Goal: Information Seeking & Learning: Learn about a topic

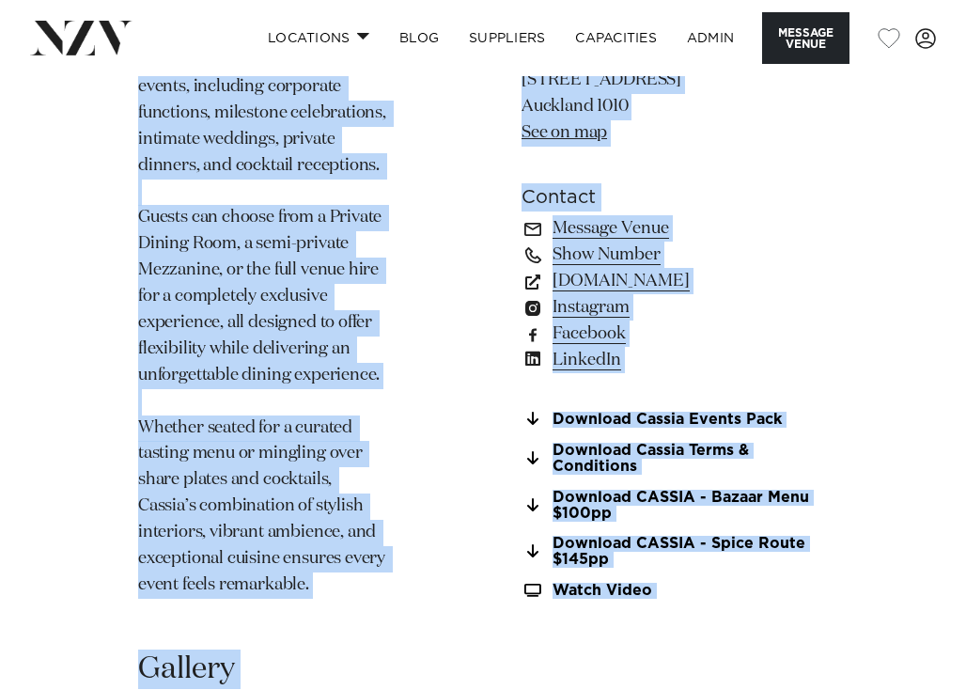
scroll to position [1878, 0]
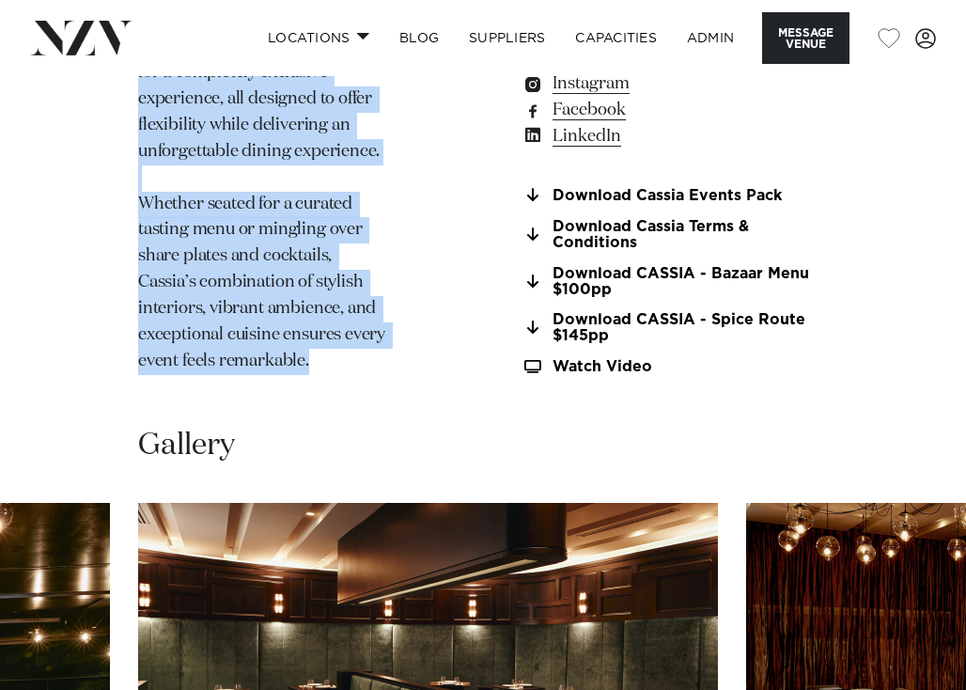
drag, startPoint x: 138, startPoint y: 385, endPoint x: 344, endPoint y: 345, distance: 209.8
copy section "A contemporary Indian restaurant by award-winning Chef Sid Sahrawat. The concep…"
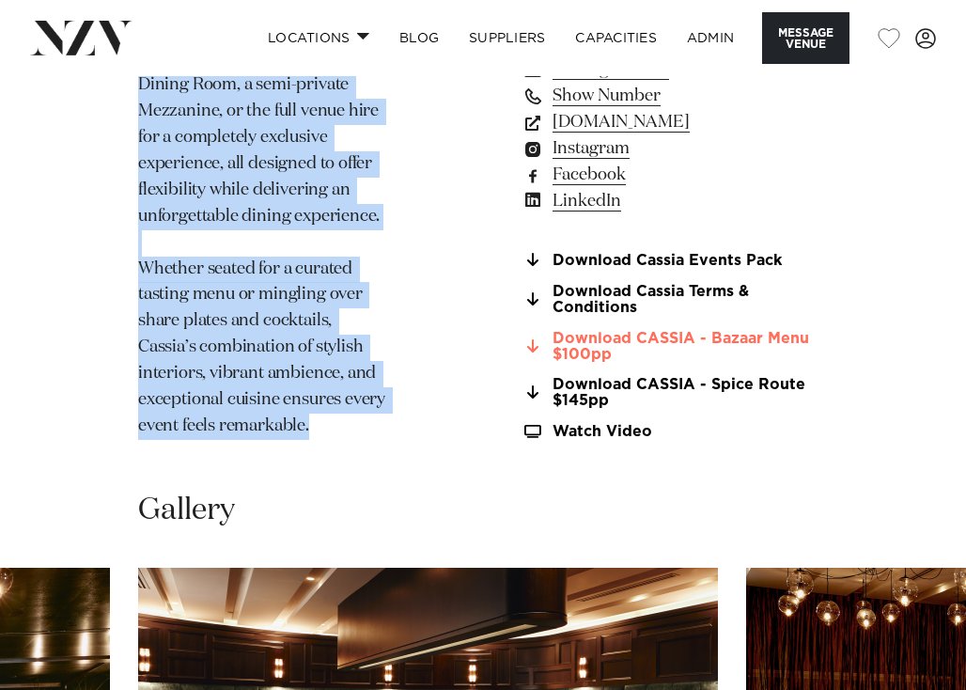
scroll to position [1783, 0]
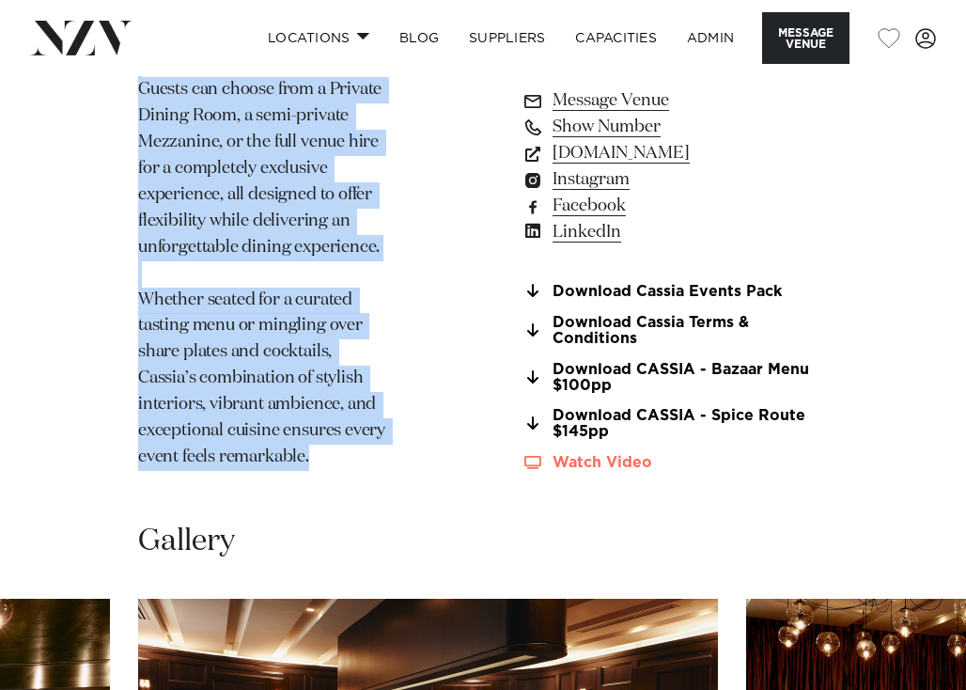
click at [580, 455] on link "Watch Video" at bounding box center [675, 463] width 306 height 16
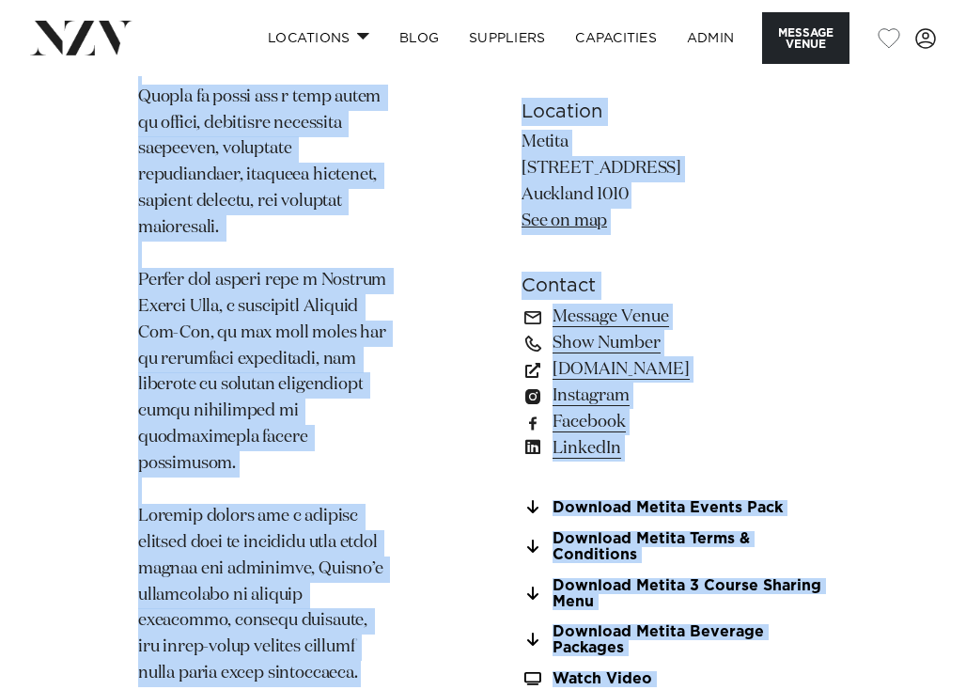
scroll to position [2062, 0]
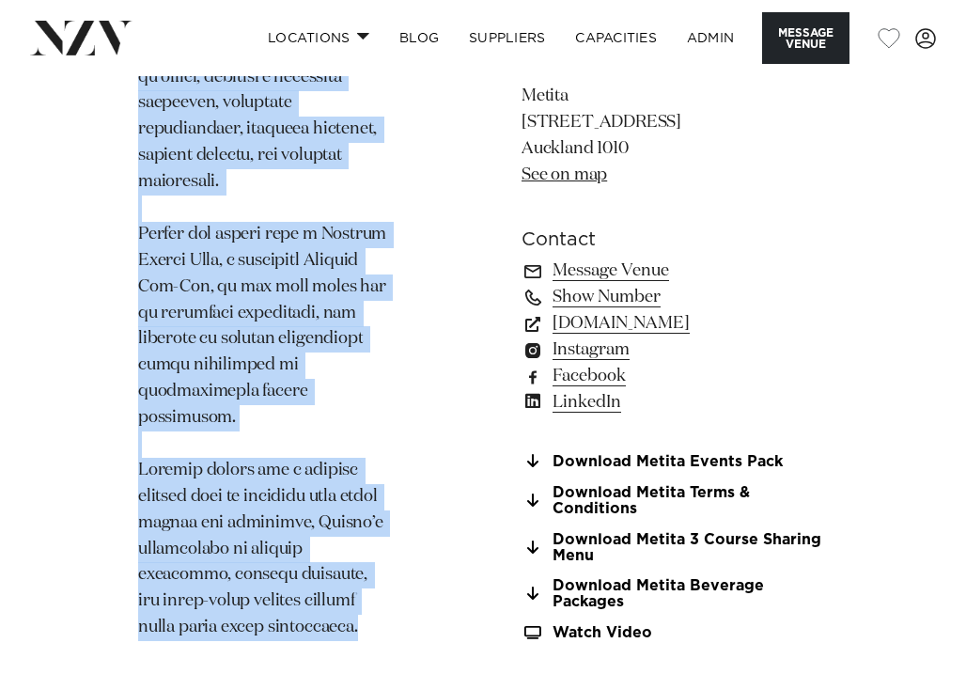
drag, startPoint x: 131, startPoint y: 367, endPoint x: 359, endPoint y: 505, distance: 267.0
copy section "Led by Chef Michael Meredith, Metita continues to shine as one of Auckland's mo…"
click at [632, 625] on link "Watch Video" at bounding box center [675, 633] width 306 height 16
click at [88, 30] on img at bounding box center [81, 38] width 102 height 34
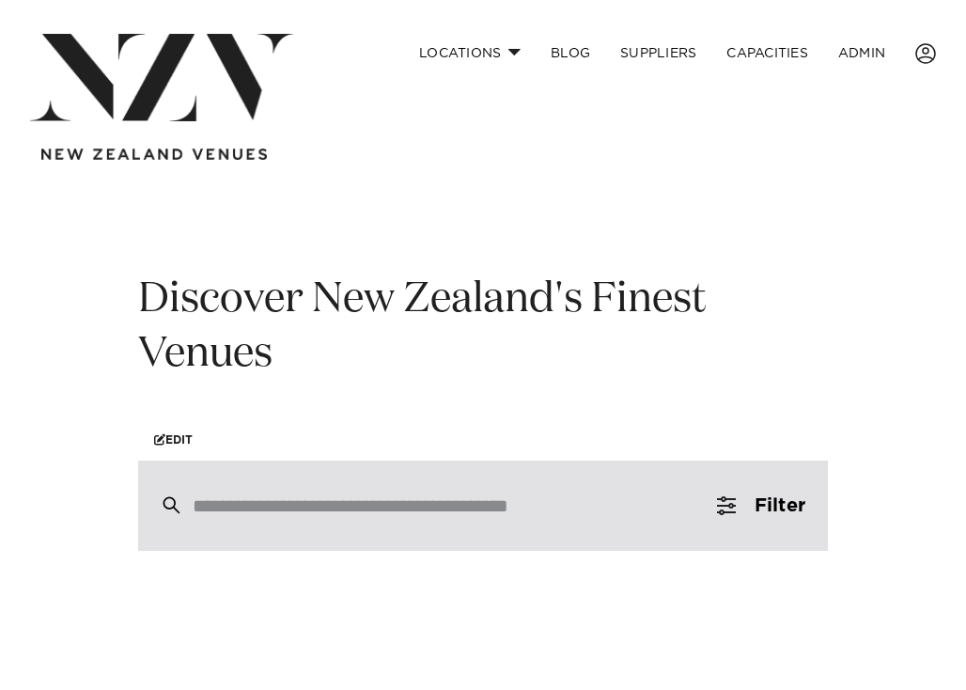
click at [232, 493] on div at bounding box center [483, 506] width 690 height 90
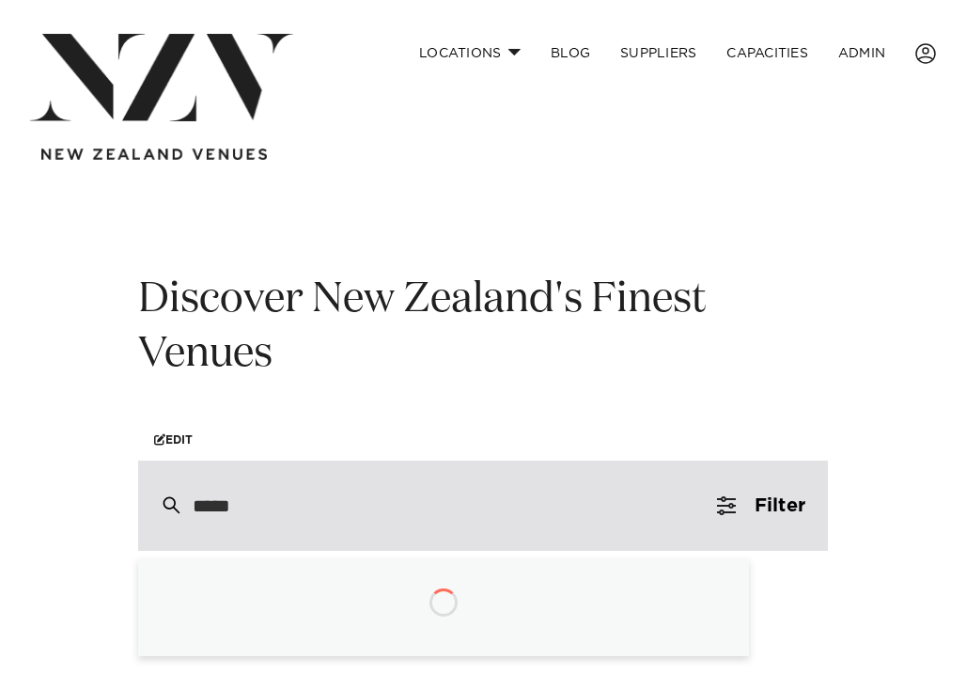
type input "******"
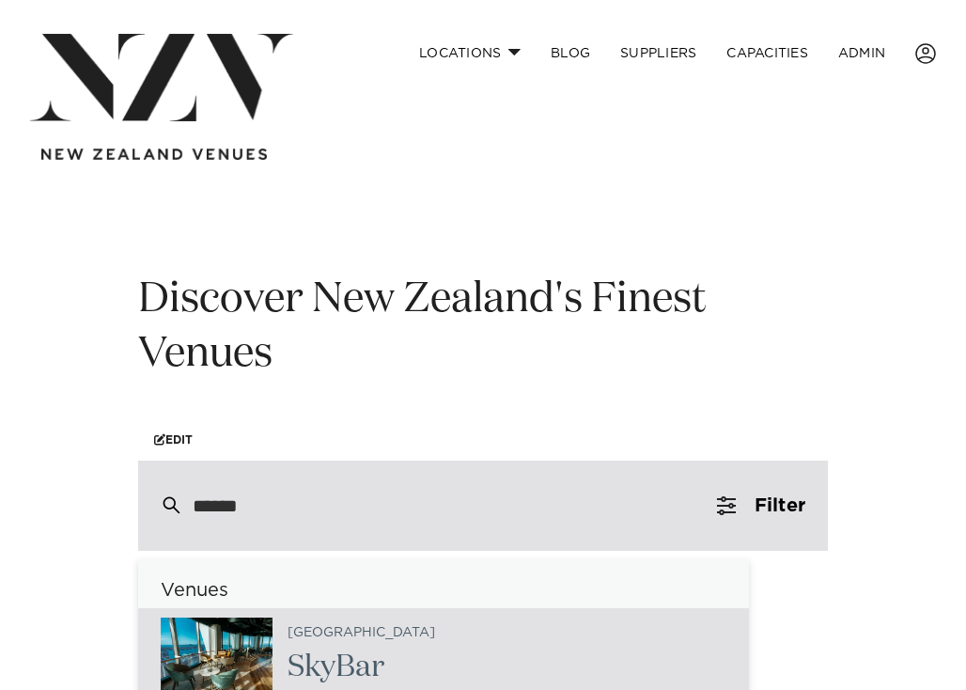
click at [252, 663] on img at bounding box center [217, 655] width 112 height 75
type input "**********"
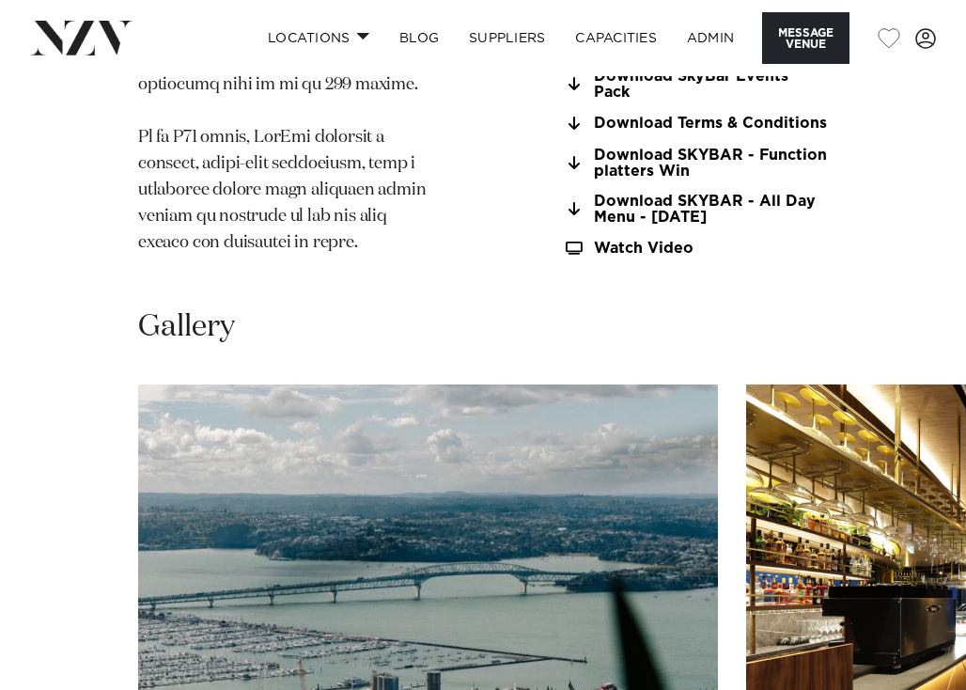
scroll to position [1943, 0]
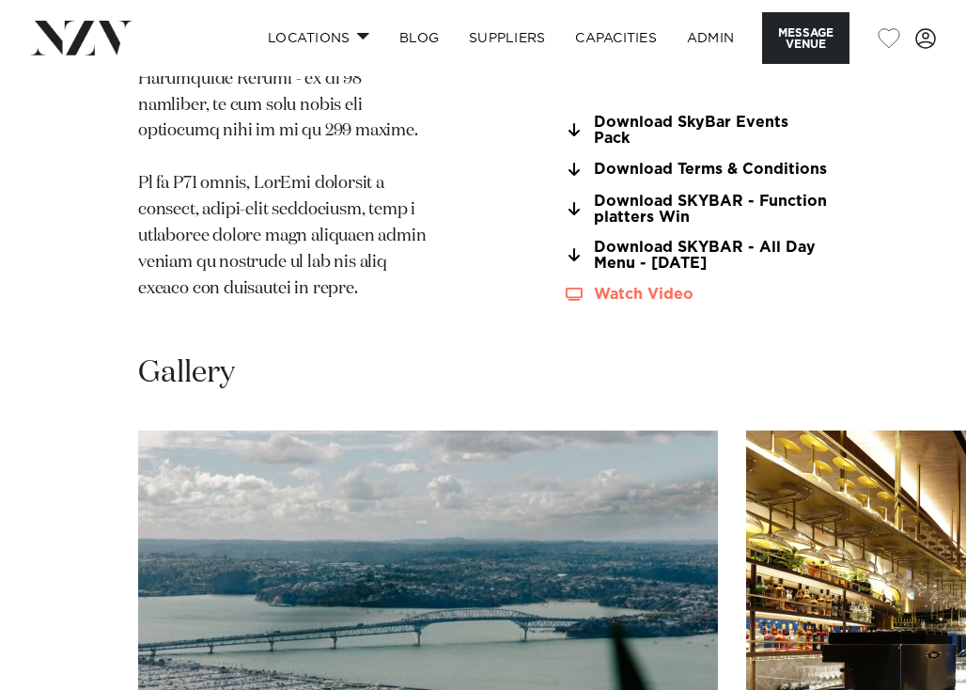
click at [574, 303] on link "Watch Video" at bounding box center [695, 295] width 265 height 16
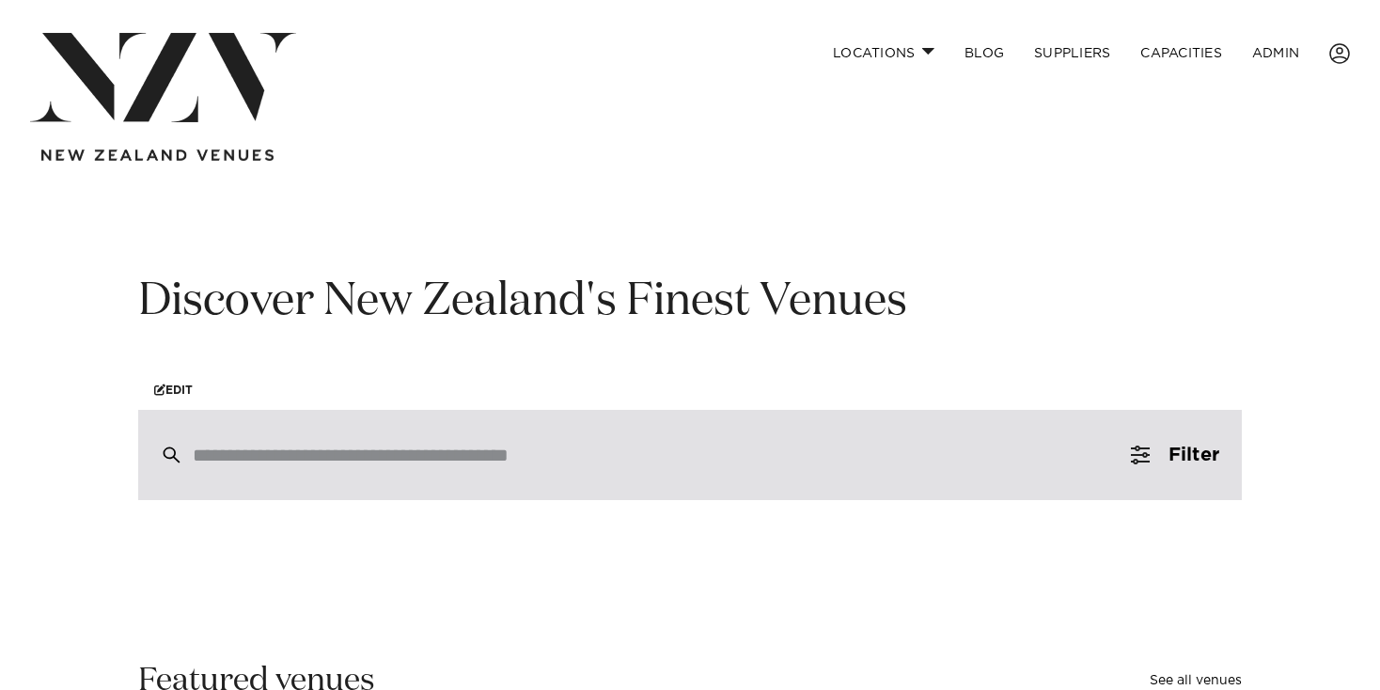
click at [500, 418] on div at bounding box center [690, 455] width 1104 height 90
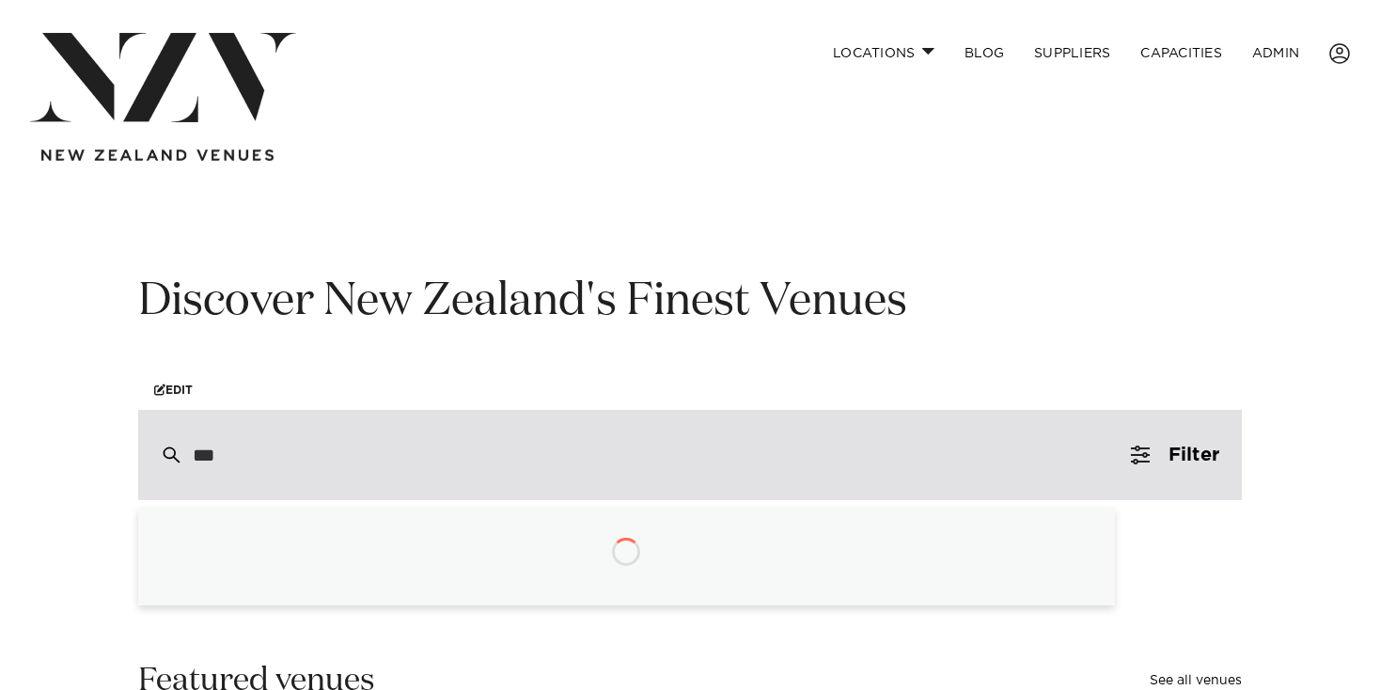
type input "****"
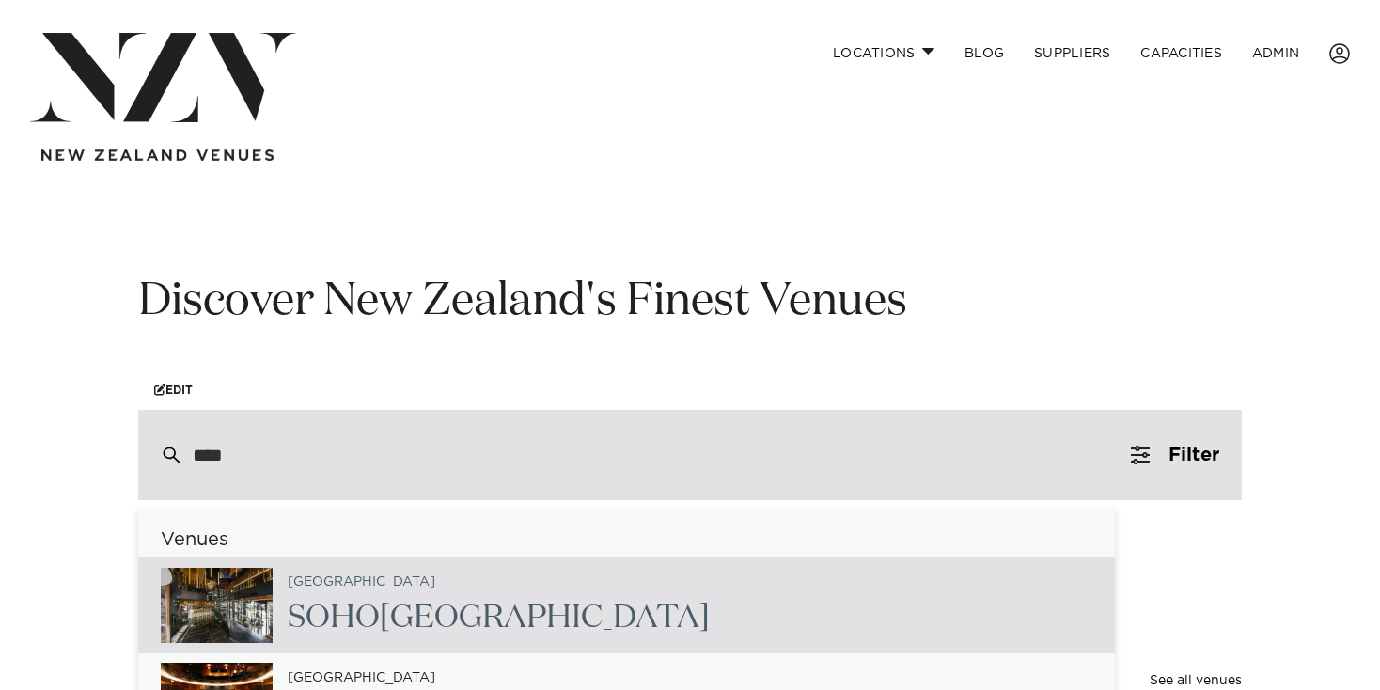
click at [491, 591] on div "Auckland SOHO Hotel Auckland" at bounding box center [491, 605] width 437 height 77
type input "**********"
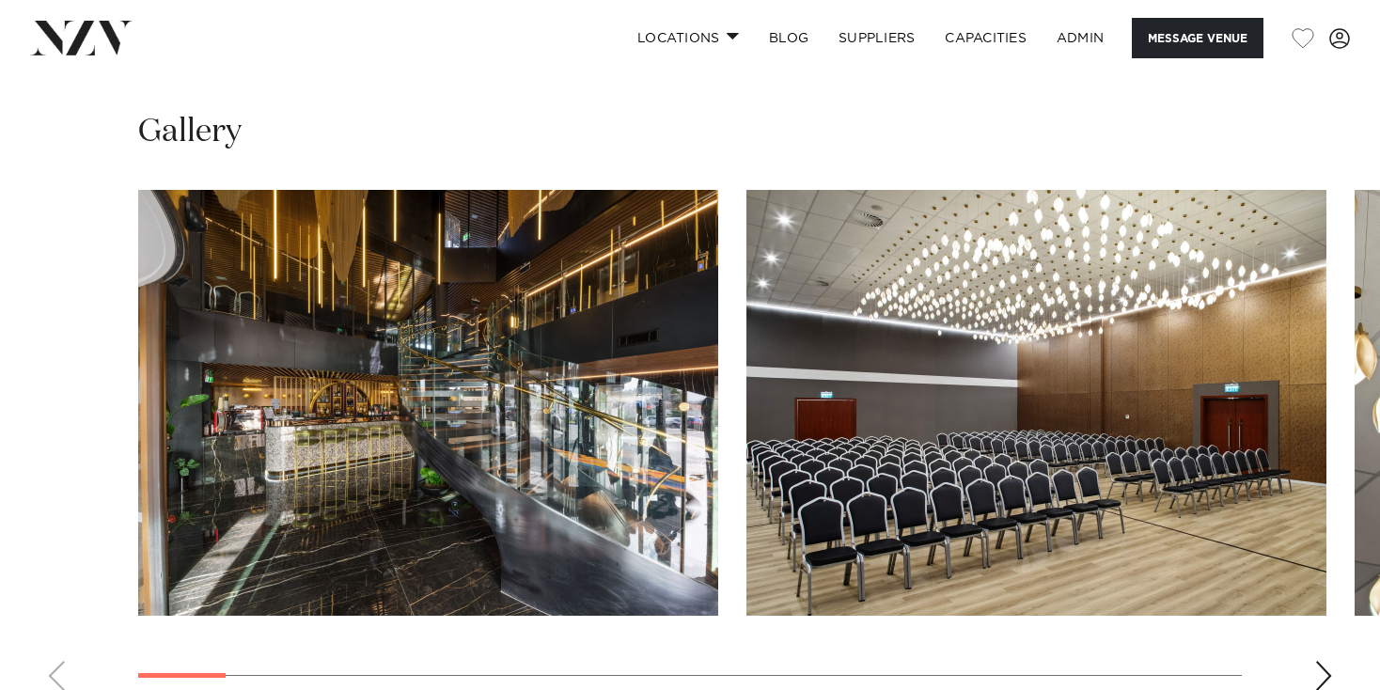
scroll to position [1824, 0]
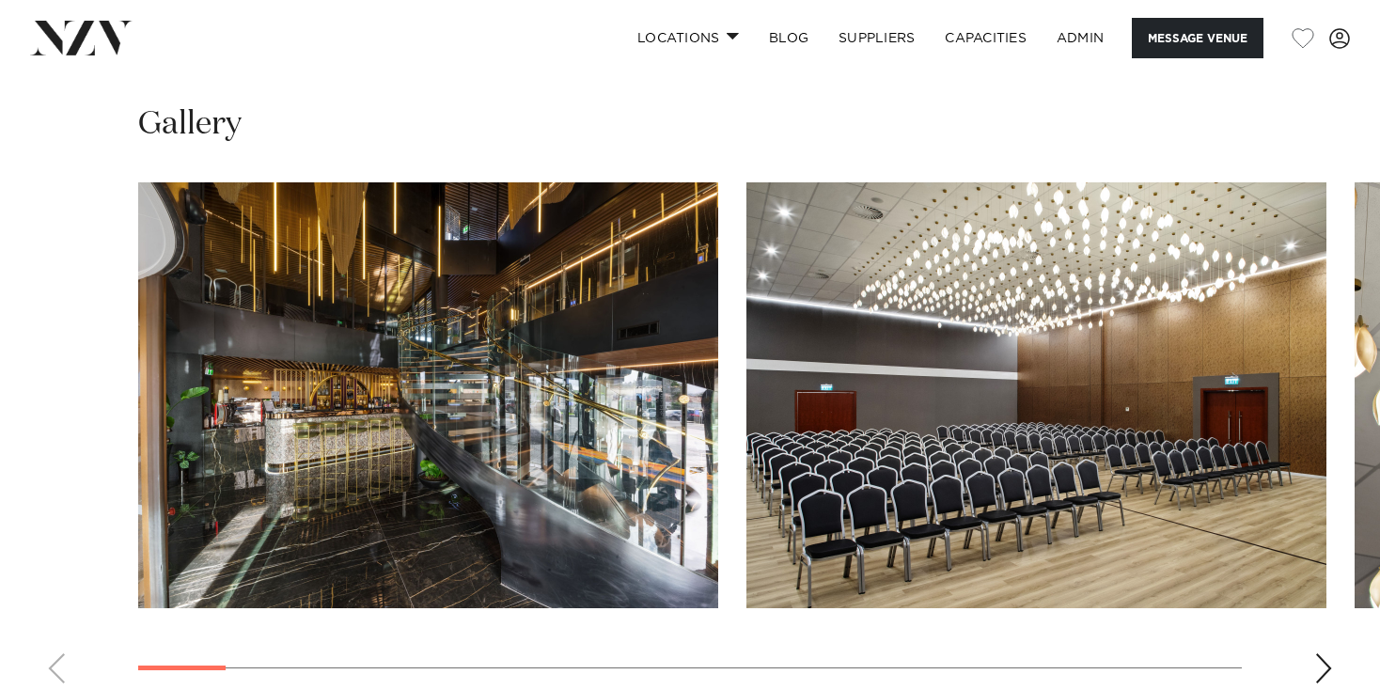
click at [487, 465] on img "1 / 23" at bounding box center [428, 395] width 580 height 426
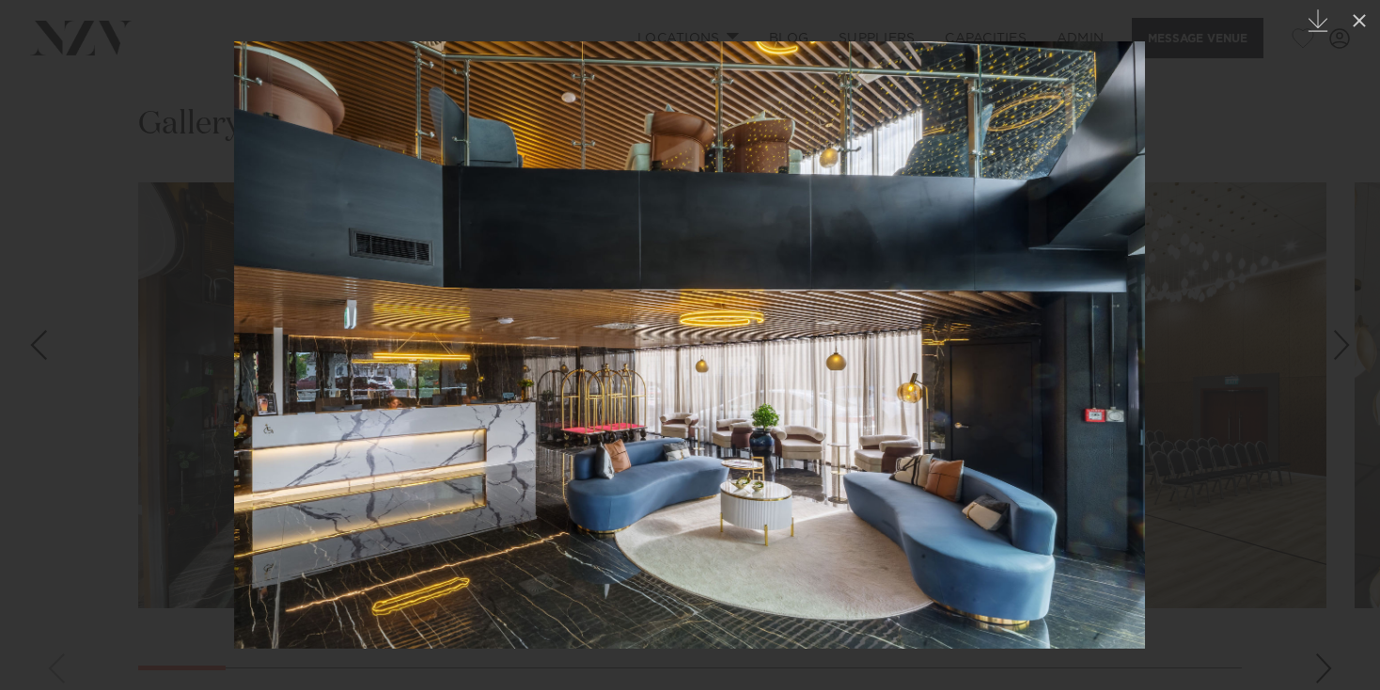
click at [62, 144] on div at bounding box center [690, 345] width 1380 height 690
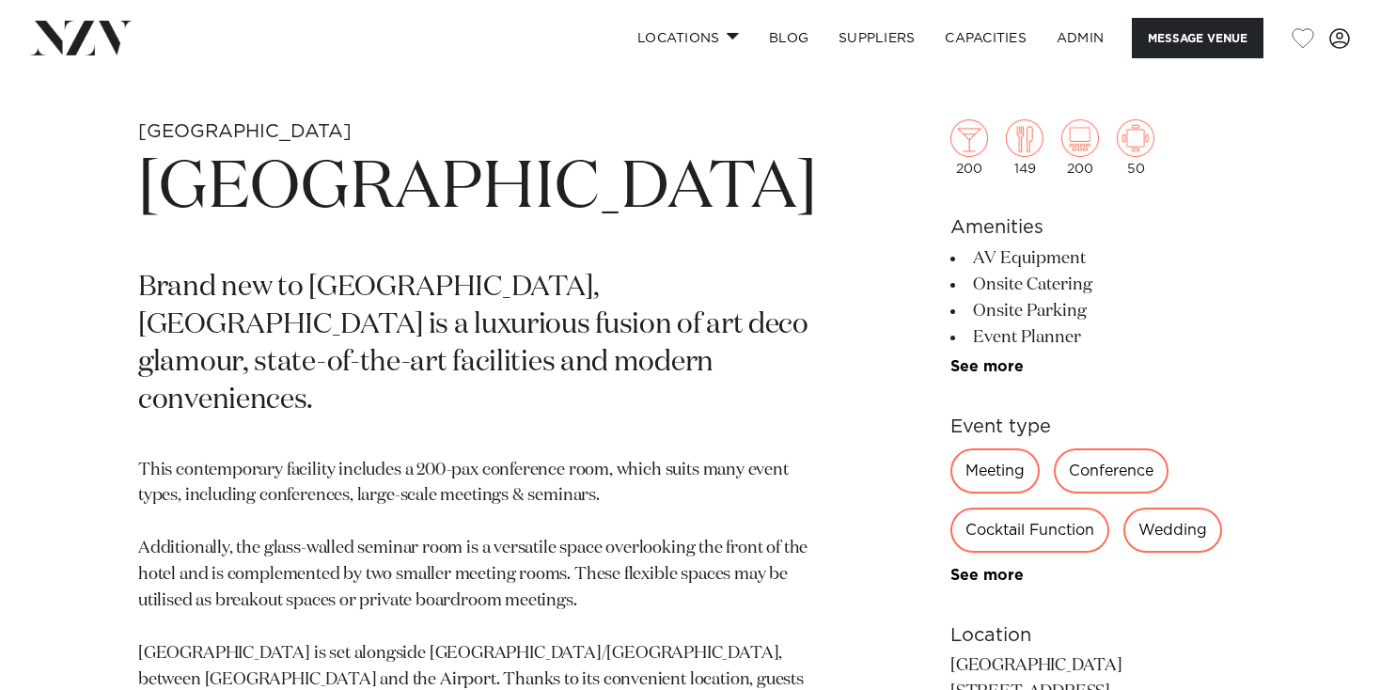
scroll to position [687, 0]
